Goal: Go to known website: Go to known website

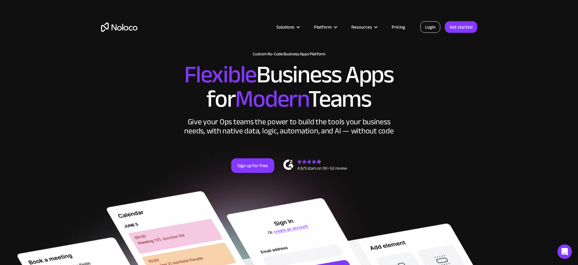
click at [437, 24] on link "Login" at bounding box center [430, 27] width 20 height 12
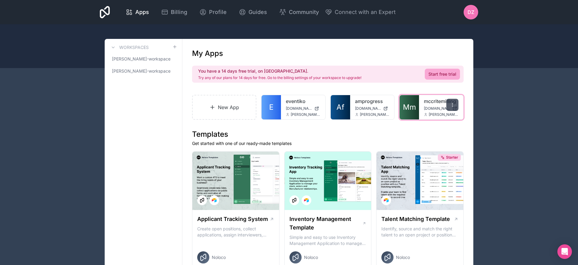
click at [455, 104] on icon at bounding box center [452, 104] width 5 height 5
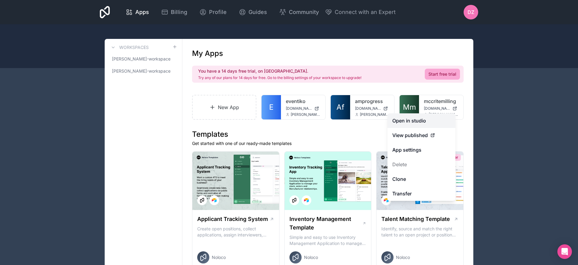
click at [437, 122] on link "Open in studio" at bounding box center [421, 120] width 68 height 15
